Goal: Find contact information: Find contact information

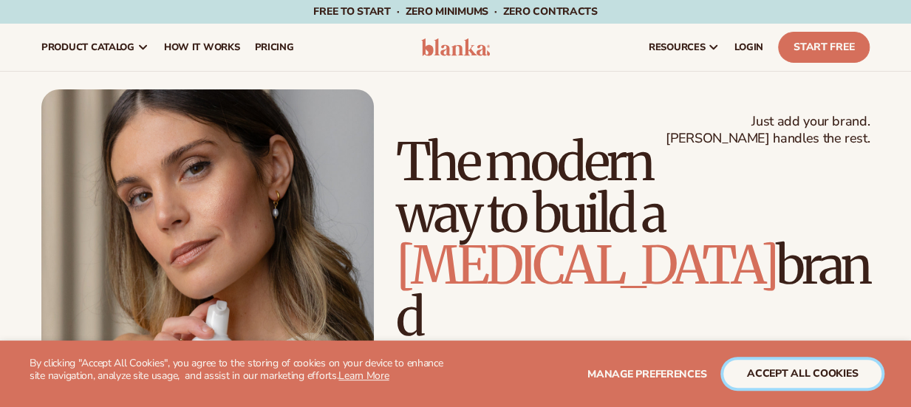
click at [854, 374] on button "accept all cookies" at bounding box center [802, 374] width 158 height 28
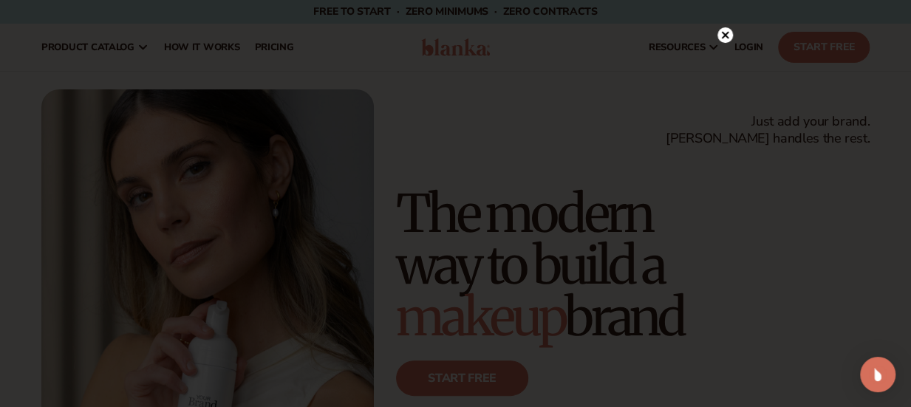
click at [729, 38] on circle at bounding box center [725, 35] width 16 height 16
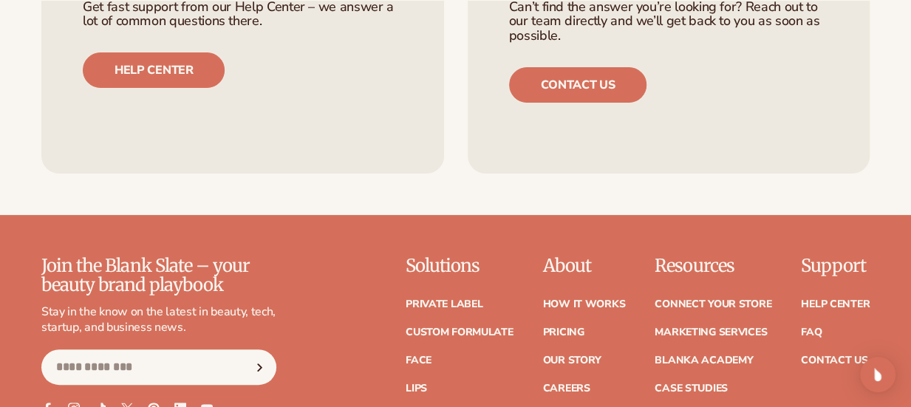
scroll to position [5703, 0]
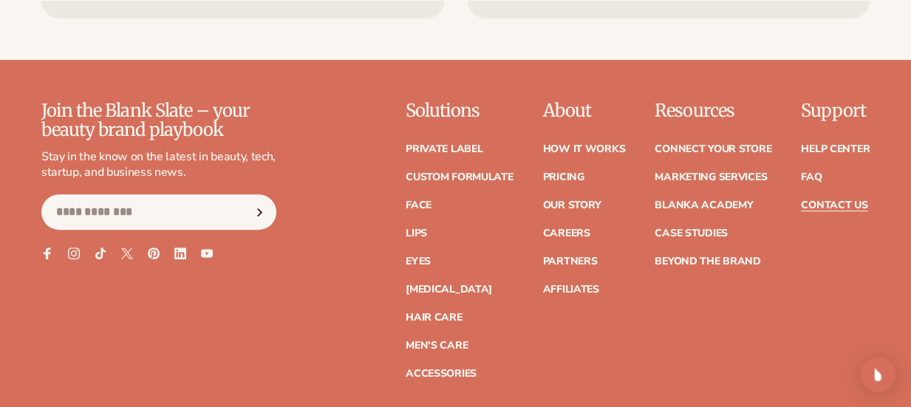
click at [849, 200] on link "Contact Us" at bounding box center [834, 205] width 66 height 10
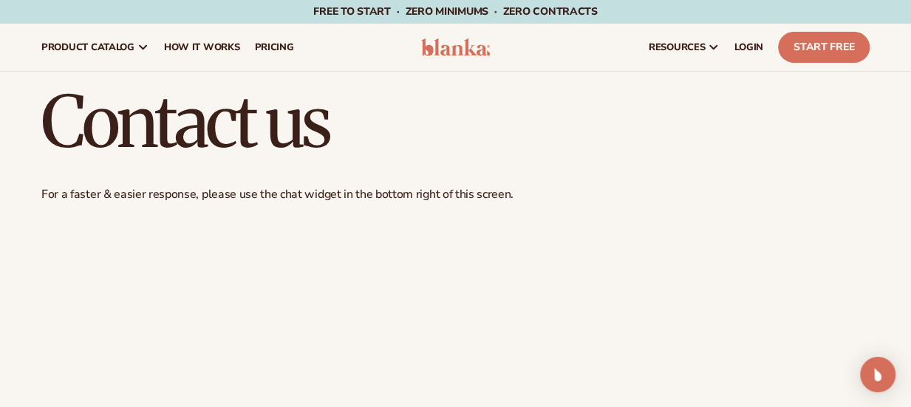
drag, startPoint x: 917, startPoint y: 35, endPoint x: 923, endPoint y: -89, distance: 124.3
click at [910, 0] on html "Skip to content Free to start · ZERO minimums · ZERO contracts · Free to start …" at bounding box center [455, 203] width 911 height 407
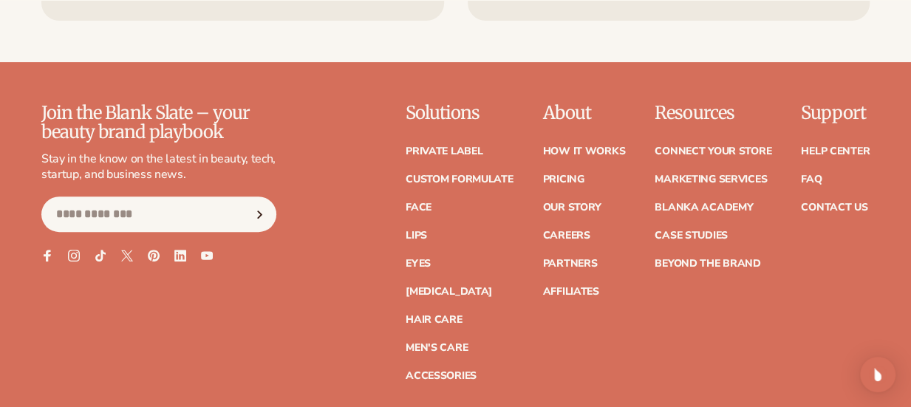
scroll to position [5703, 0]
